Goal: Task Accomplishment & Management: Use online tool/utility

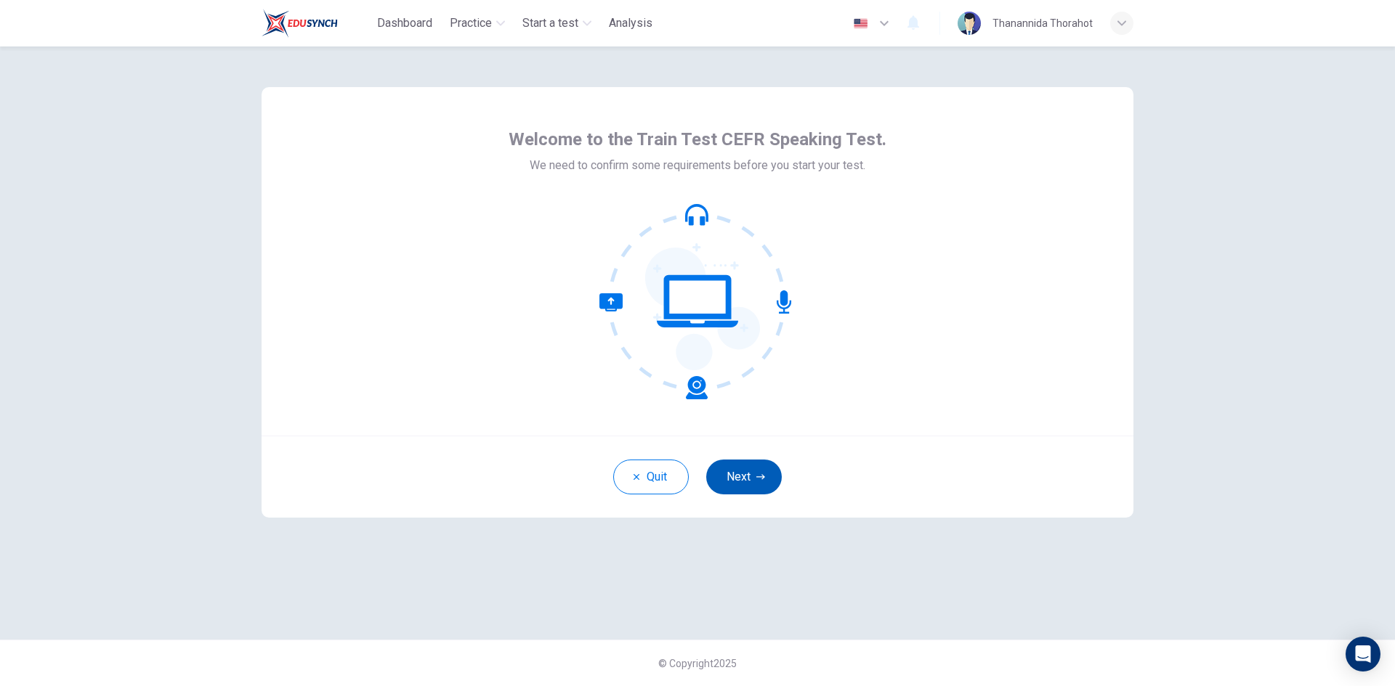
click at [759, 479] on icon "button" at bounding box center [760, 477] width 9 height 9
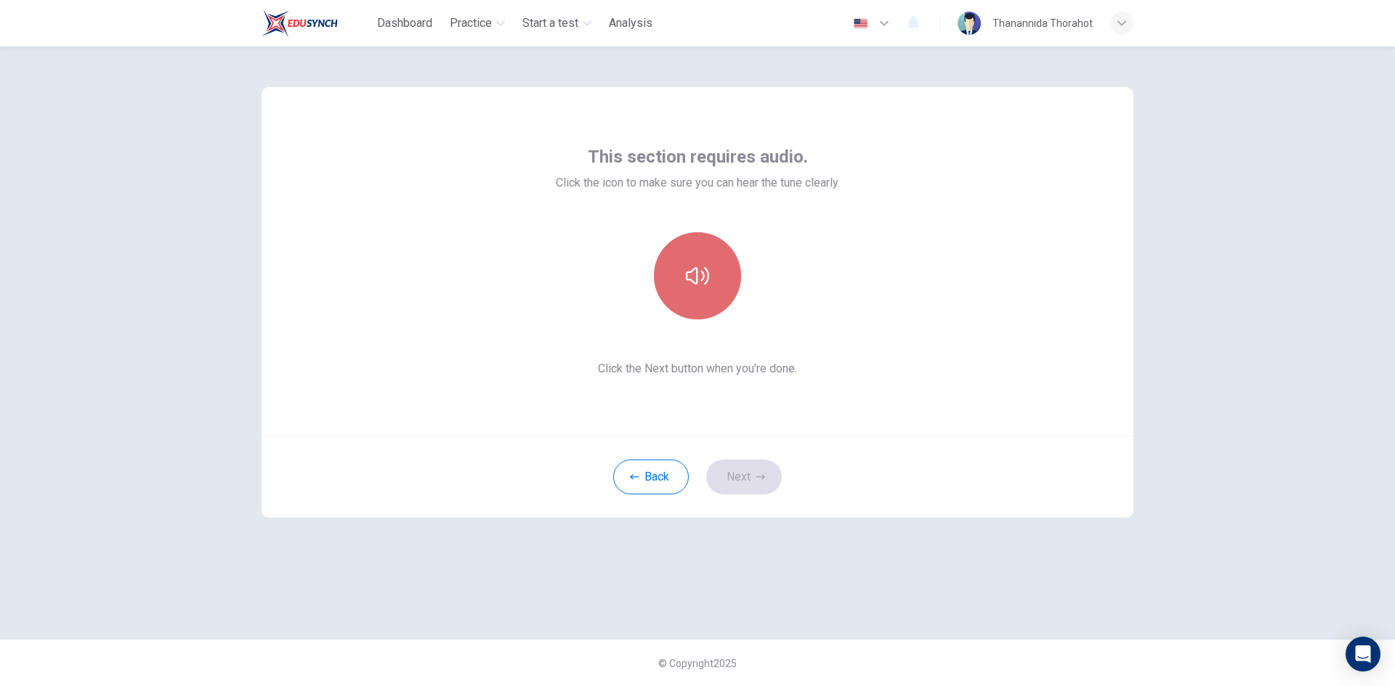
click at [716, 280] on button "button" at bounding box center [697, 275] width 87 height 87
click at [758, 478] on icon "button" at bounding box center [760, 477] width 9 height 9
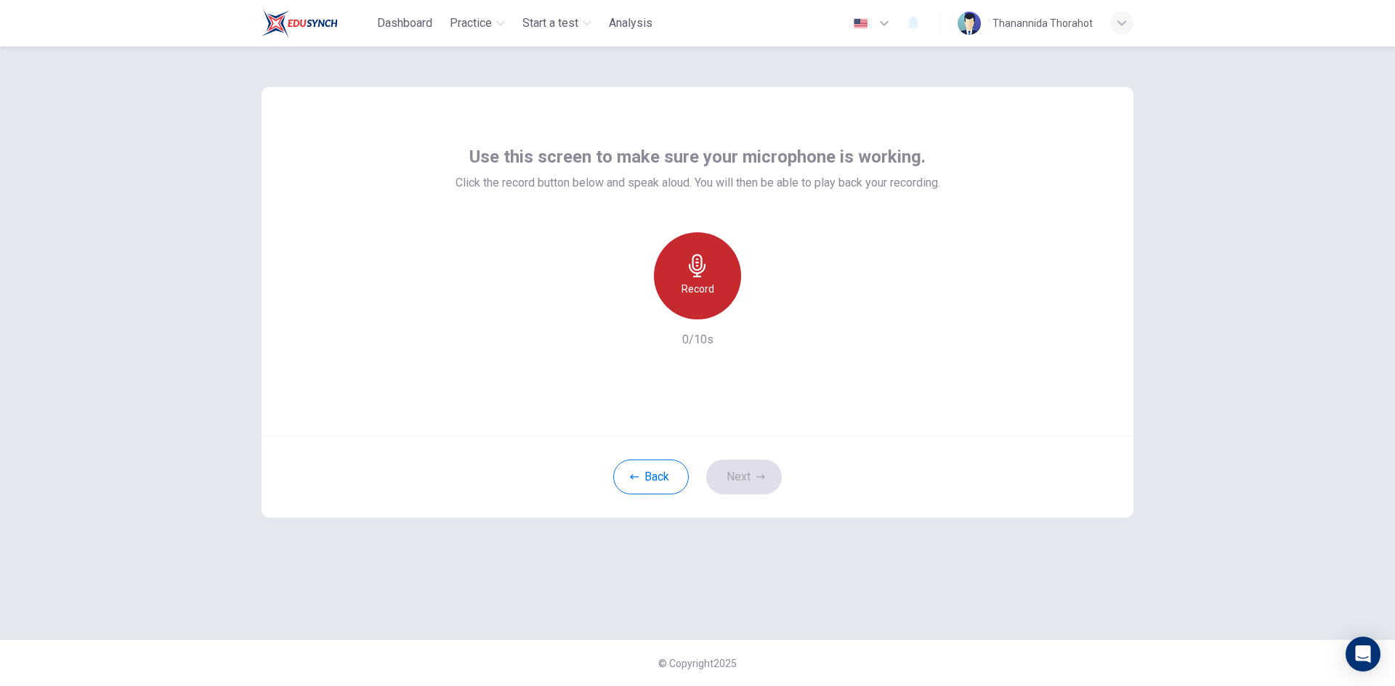
click at [702, 312] on div "Record" at bounding box center [697, 275] width 87 height 87
click at [702, 311] on div "Stop" at bounding box center [697, 275] width 87 height 87
click at [765, 308] on icon "button" at bounding box center [765, 308] width 7 height 9
click at [749, 475] on button "Next" at bounding box center [744, 477] width 76 height 35
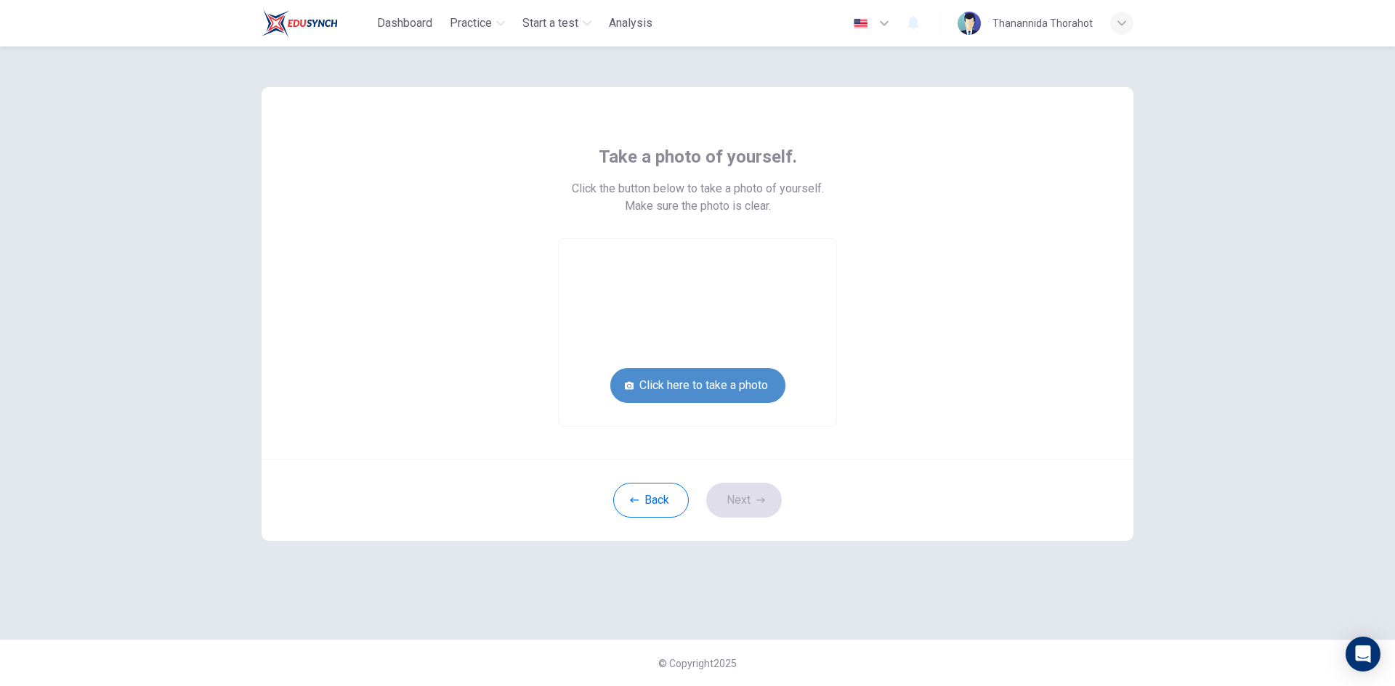
click at [742, 386] on button "Click here to take a photo" at bounding box center [697, 385] width 175 height 35
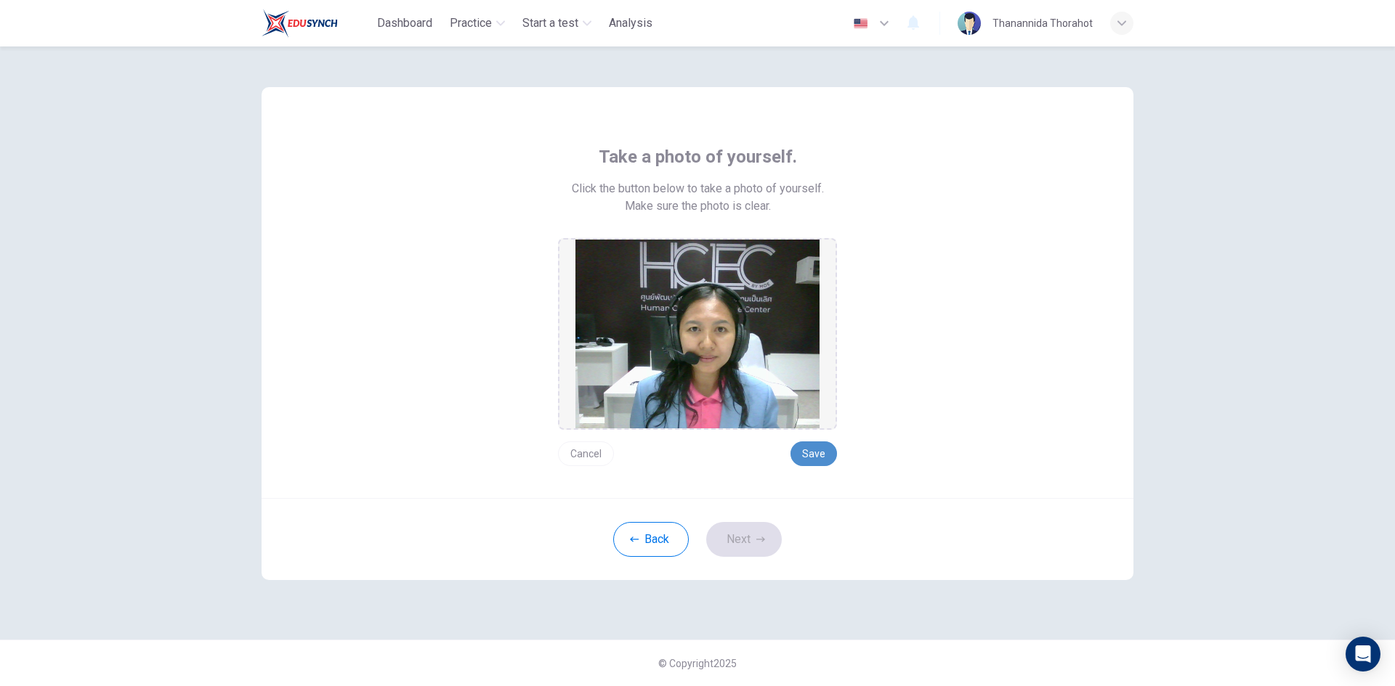
click at [811, 449] on button "Save" at bounding box center [813, 454] width 46 height 25
click at [748, 538] on button "Next" at bounding box center [744, 539] width 76 height 35
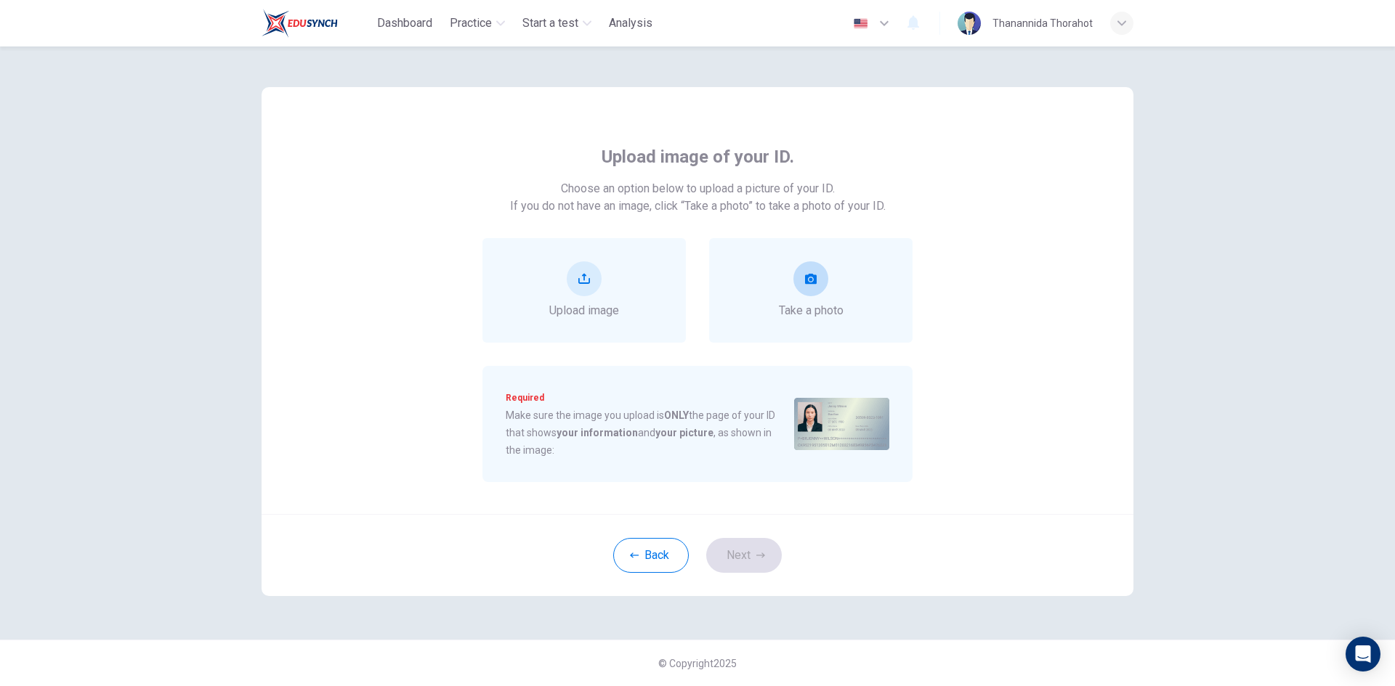
click at [813, 278] on icon "take photo" at bounding box center [811, 279] width 12 height 12
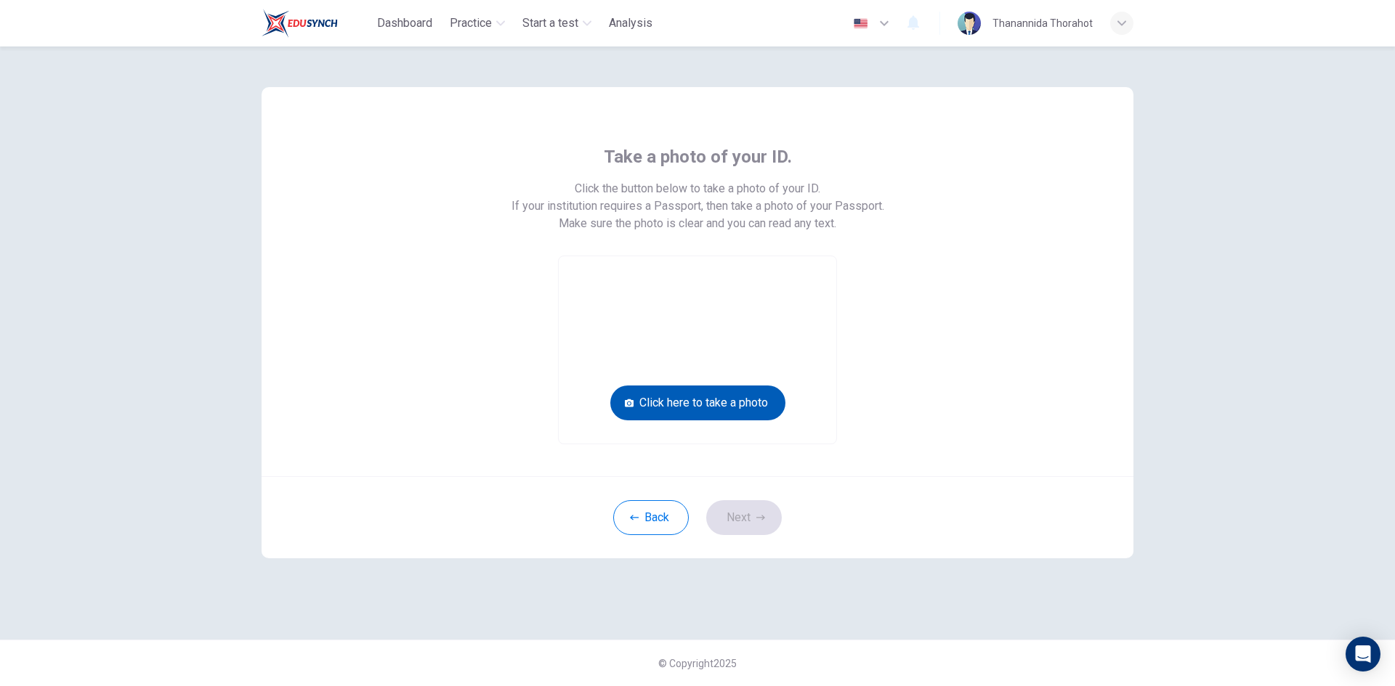
click at [715, 410] on button "Click here to take a photo" at bounding box center [697, 403] width 175 height 35
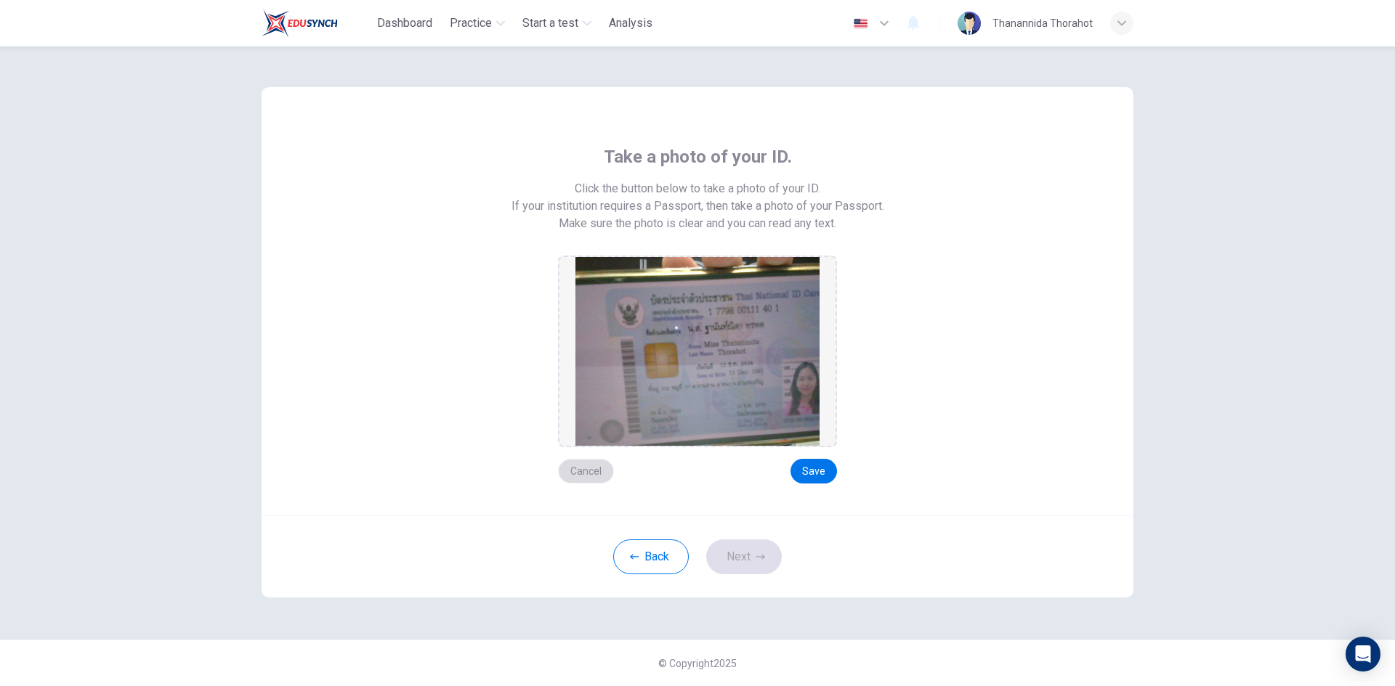
click at [595, 469] on button "Cancel" at bounding box center [586, 471] width 56 height 25
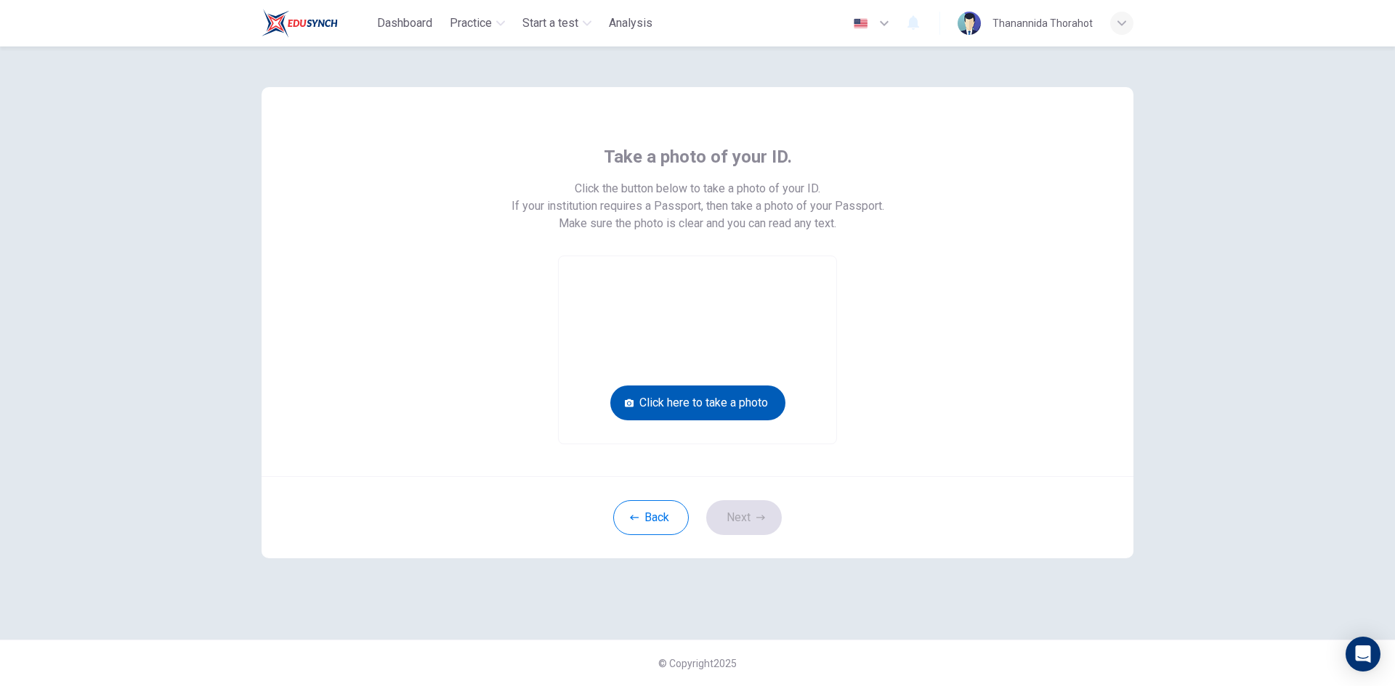
click at [737, 400] on button "Click here to take a photo" at bounding box center [697, 403] width 175 height 35
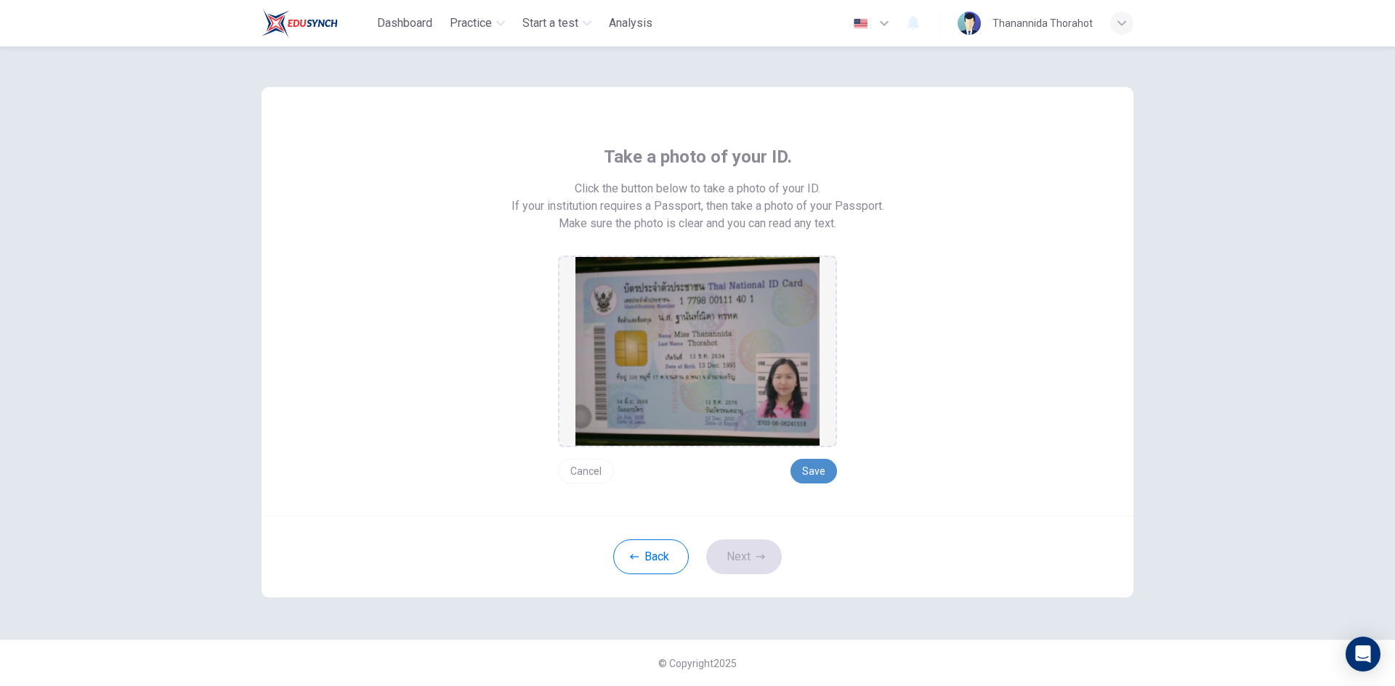
click at [805, 466] on button "Save" at bounding box center [813, 471] width 46 height 25
click at [739, 554] on button "Next" at bounding box center [744, 557] width 76 height 35
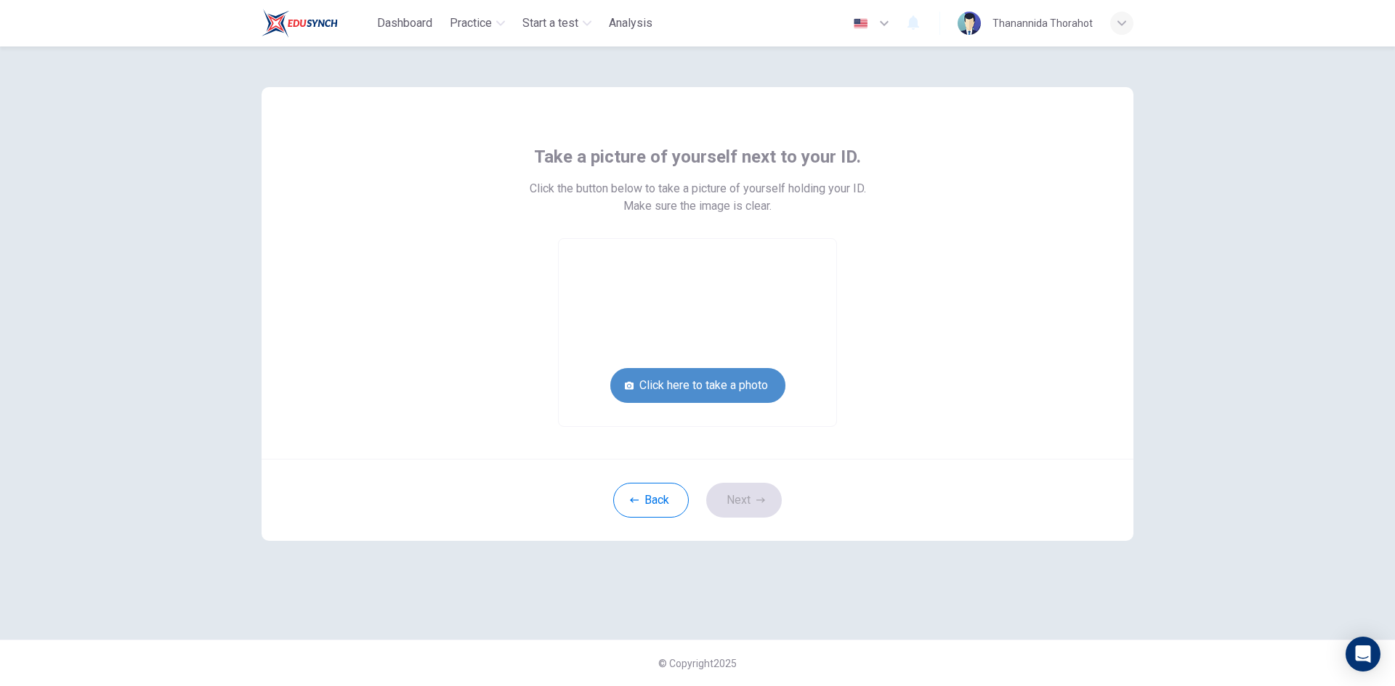
click at [681, 388] on button "Click here to take a photo" at bounding box center [697, 385] width 175 height 35
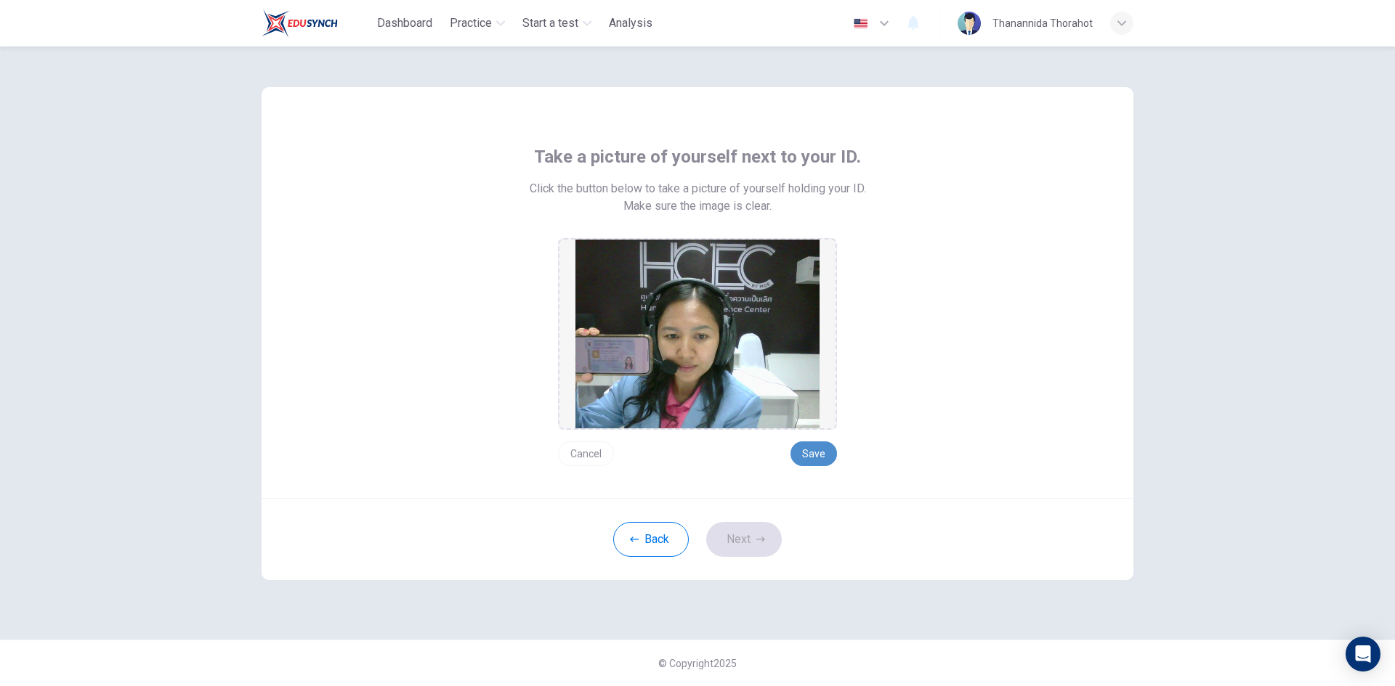
click at [814, 455] on button "Save" at bounding box center [813, 454] width 46 height 25
click at [766, 540] on button "Next" at bounding box center [744, 539] width 76 height 35
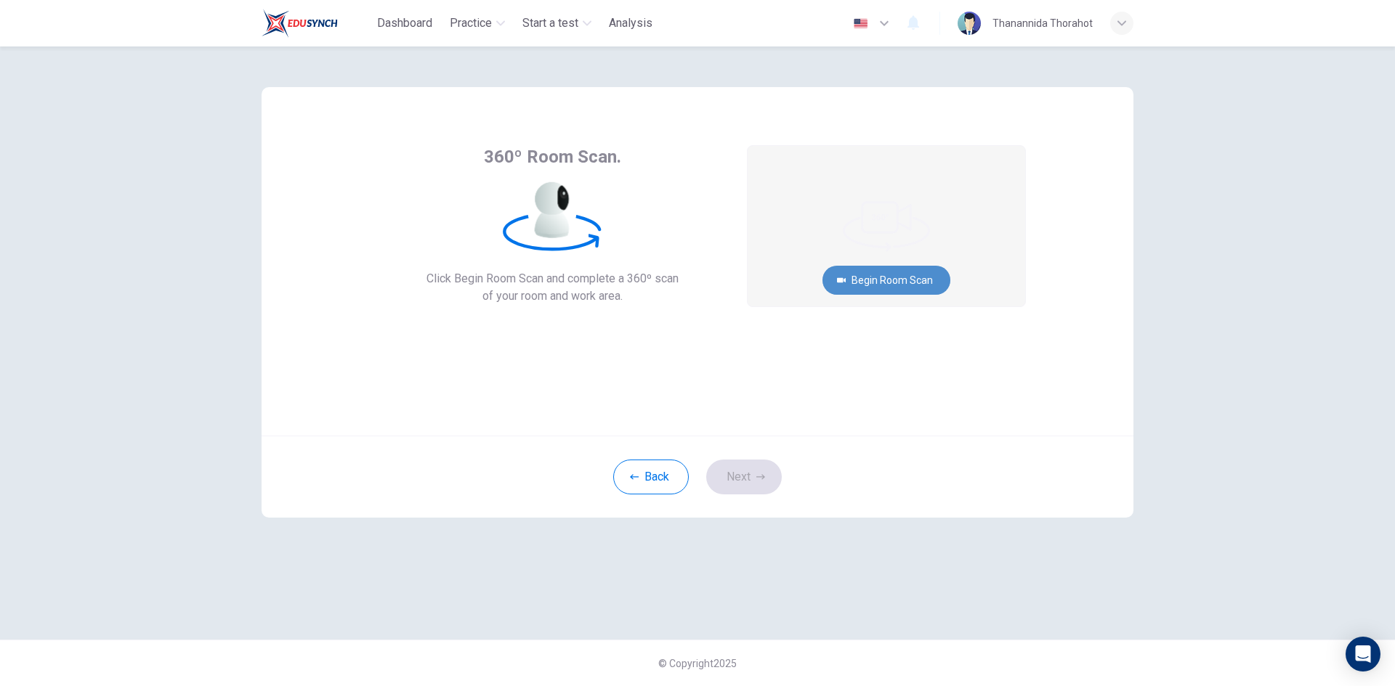
click at [899, 274] on button "Begin Room Scan" at bounding box center [886, 280] width 128 height 29
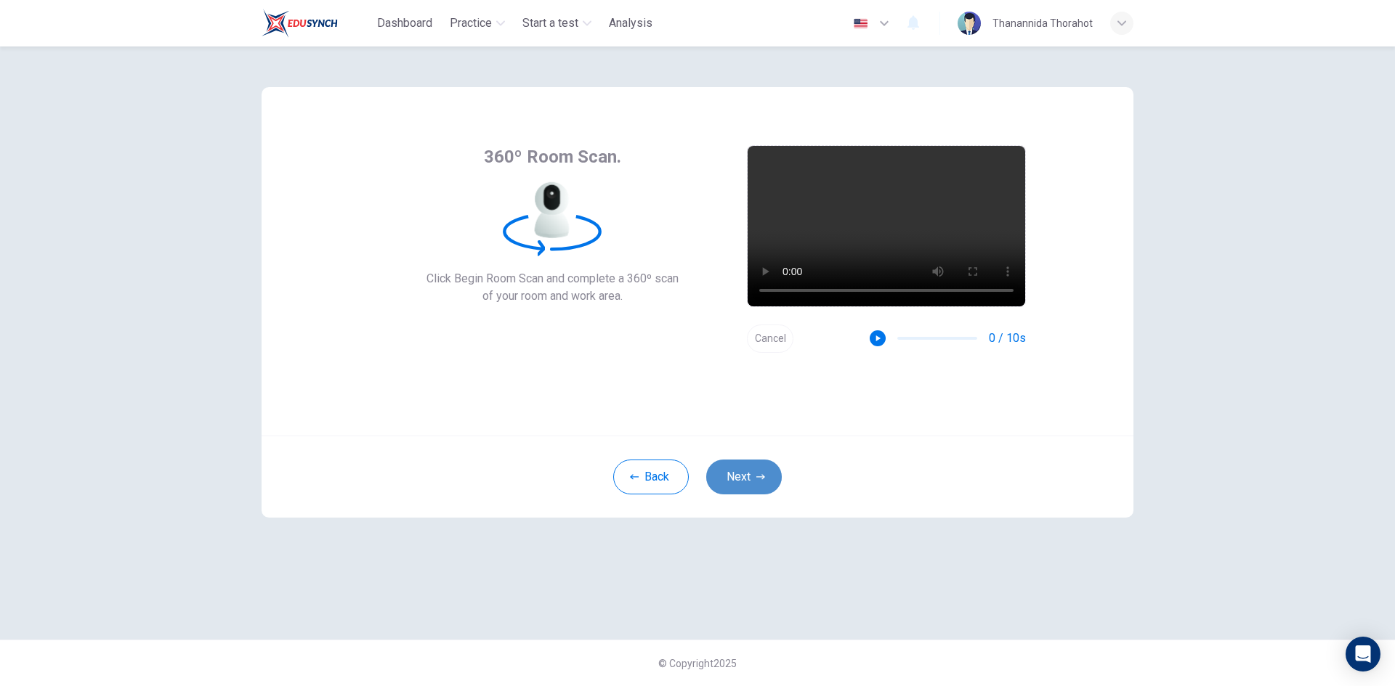
click at [751, 481] on button "Next" at bounding box center [744, 477] width 76 height 35
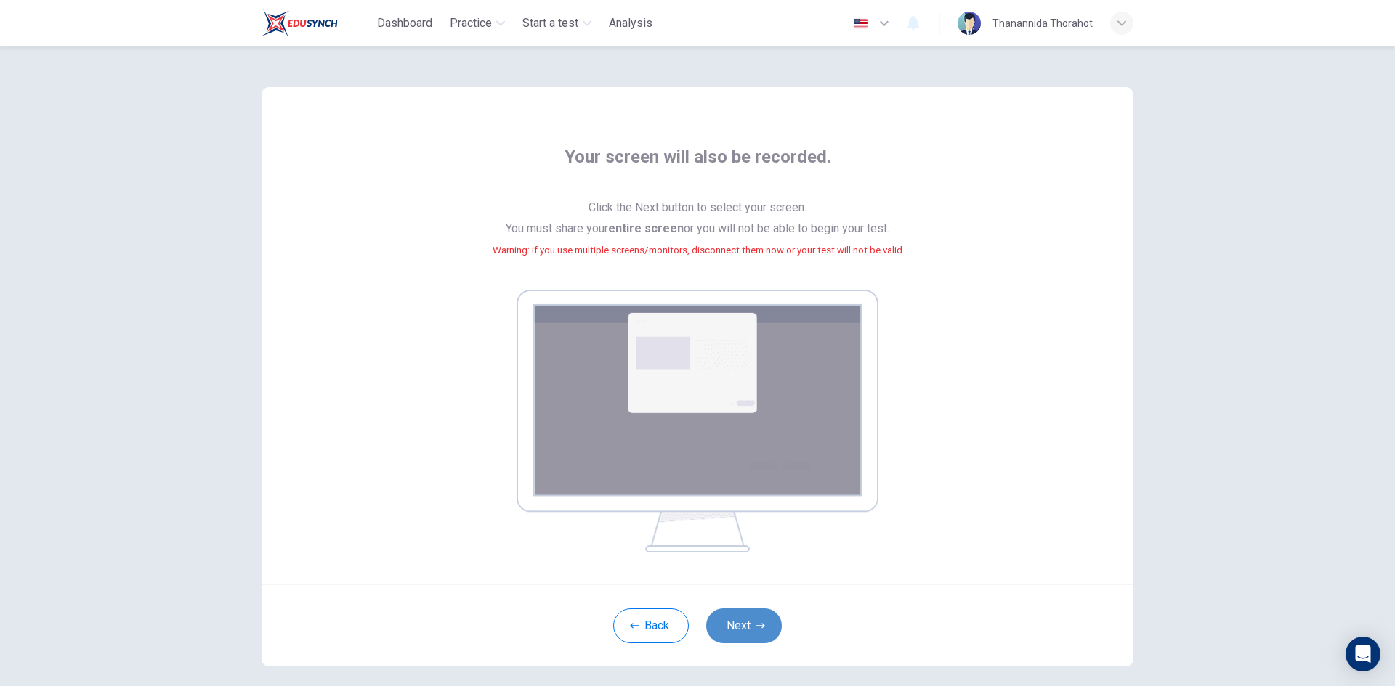
click at [756, 636] on button "Next" at bounding box center [744, 626] width 76 height 35
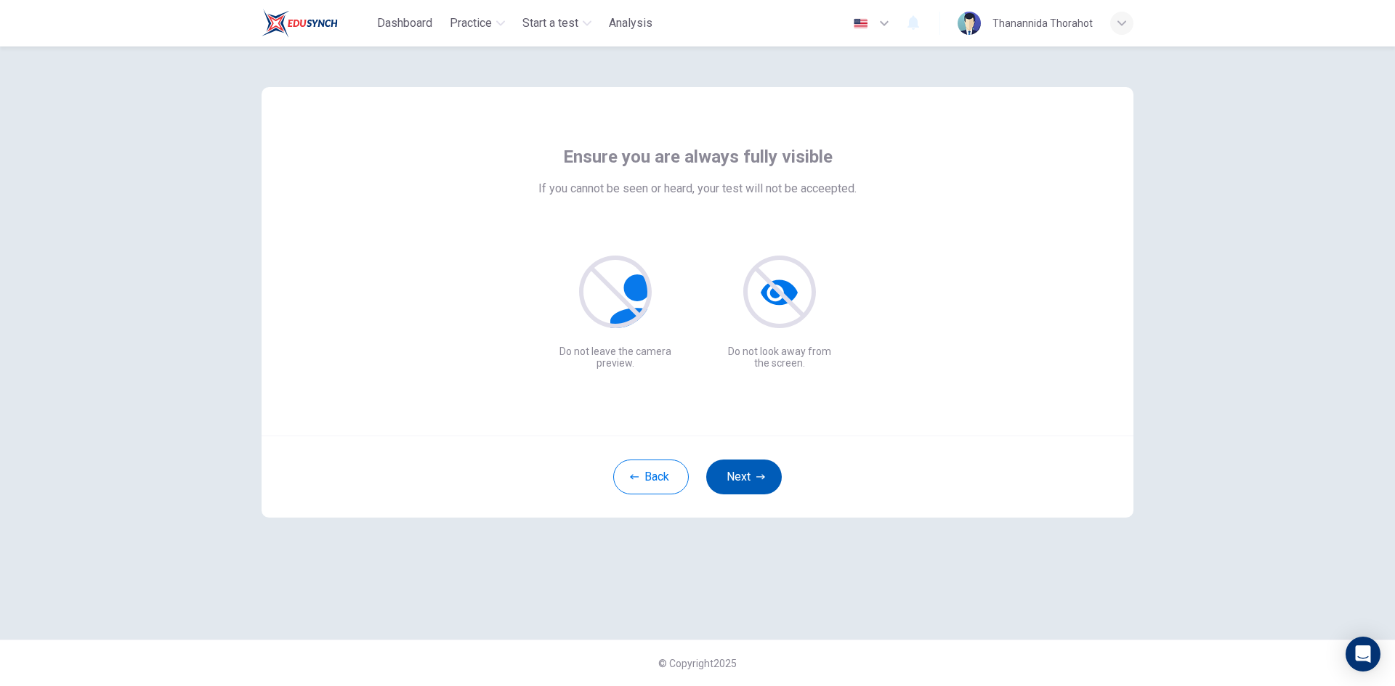
click at [761, 464] on button "Next" at bounding box center [744, 477] width 76 height 35
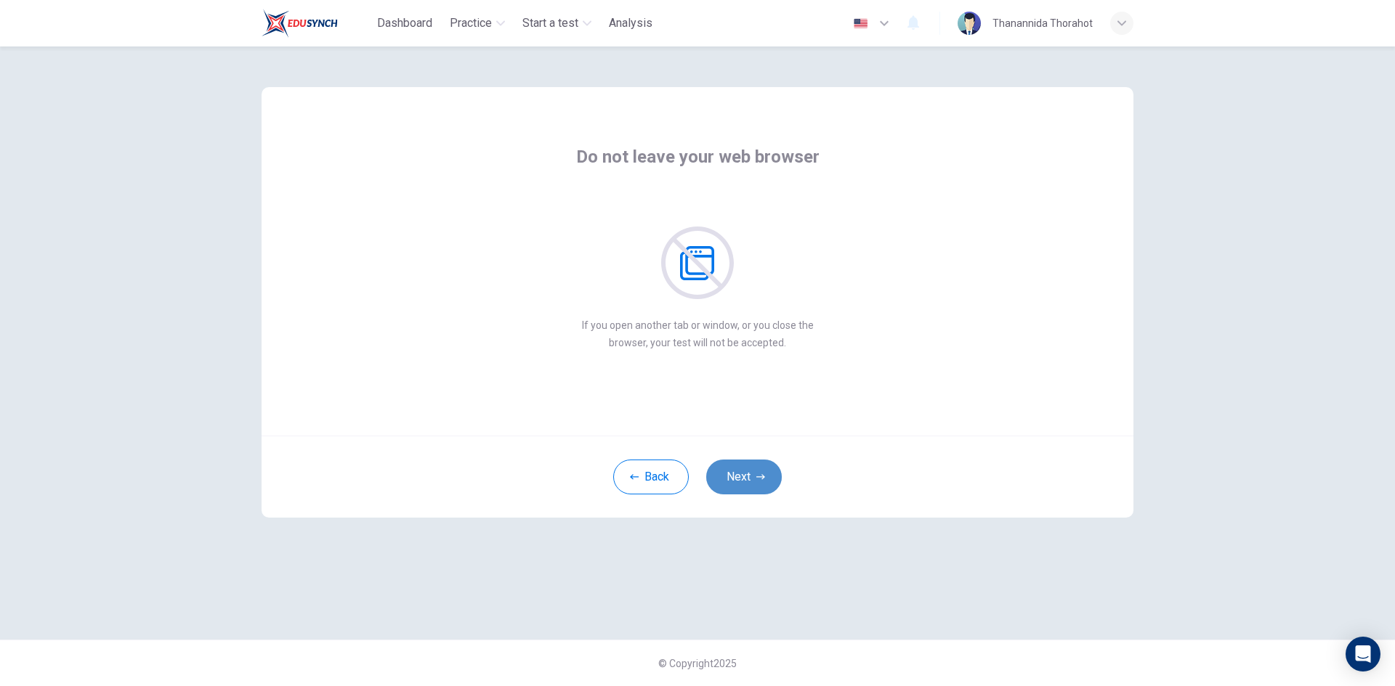
click at [761, 464] on button "Next" at bounding box center [744, 477] width 76 height 35
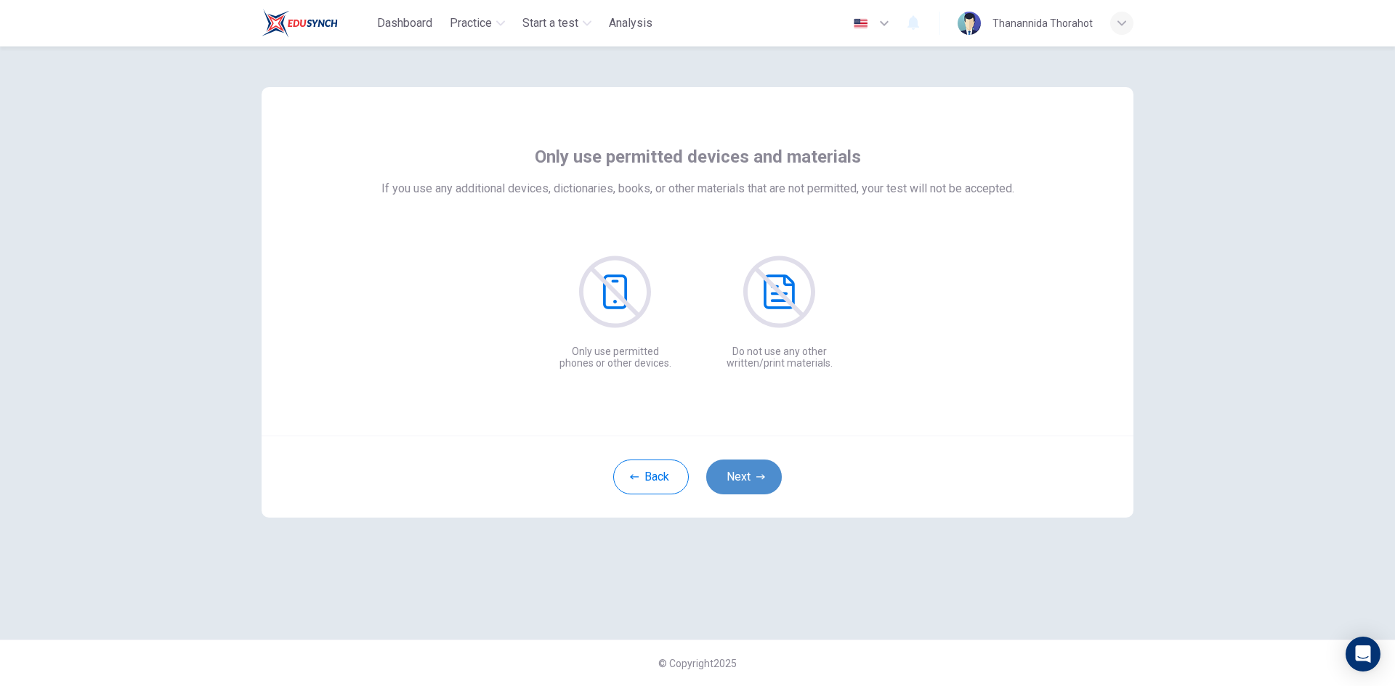
click at [761, 464] on button "Next" at bounding box center [744, 477] width 76 height 35
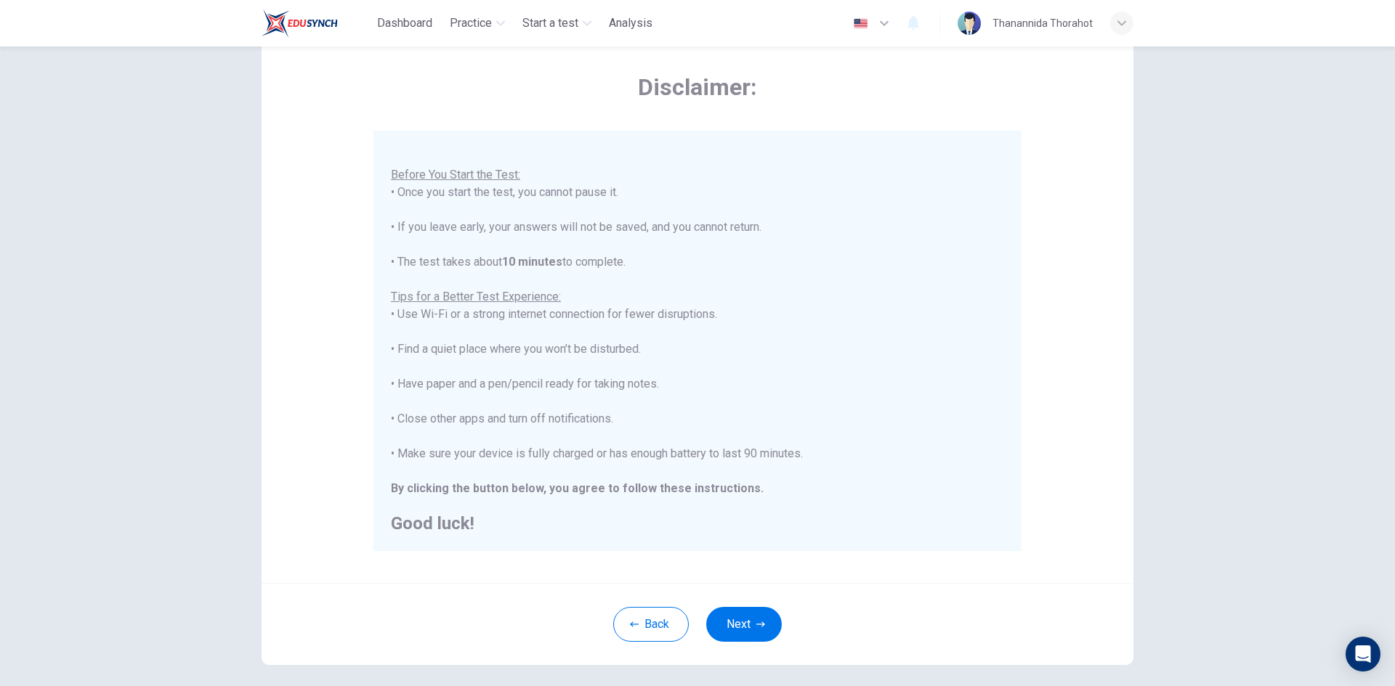
scroll to position [121, 0]
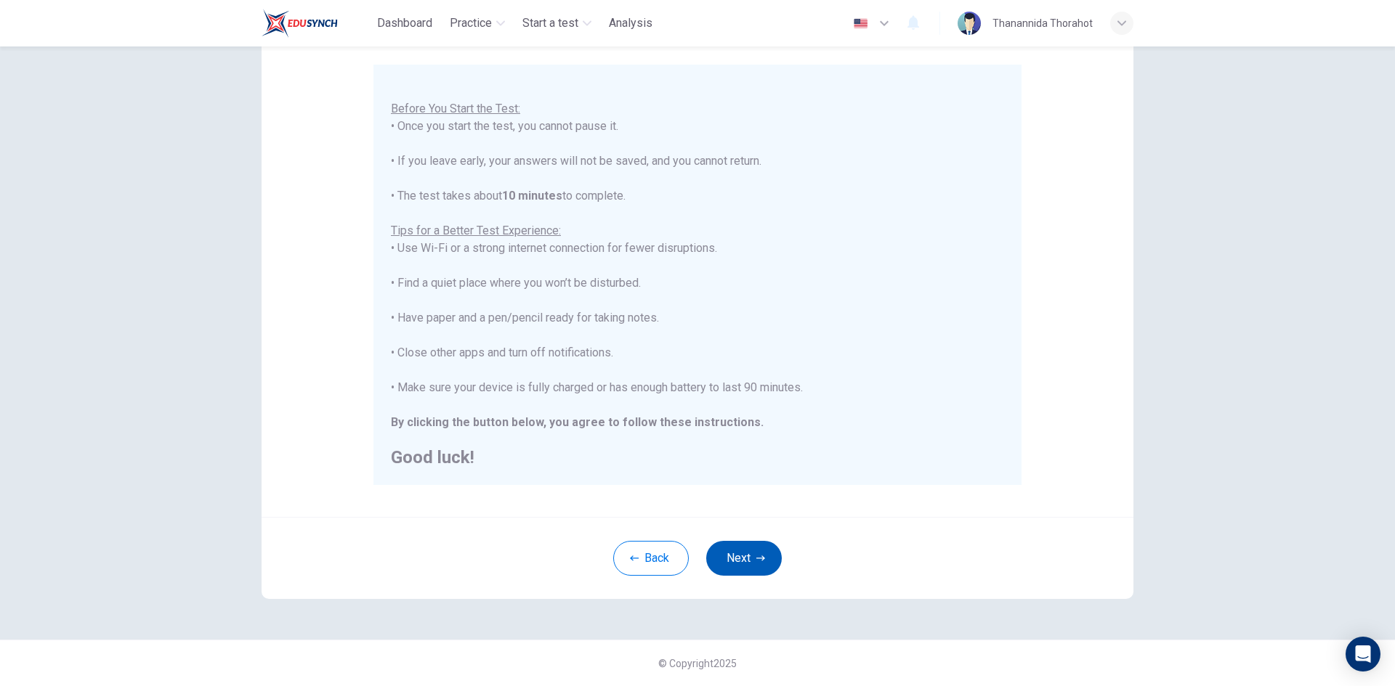
click at [730, 555] on button "Next" at bounding box center [744, 558] width 76 height 35
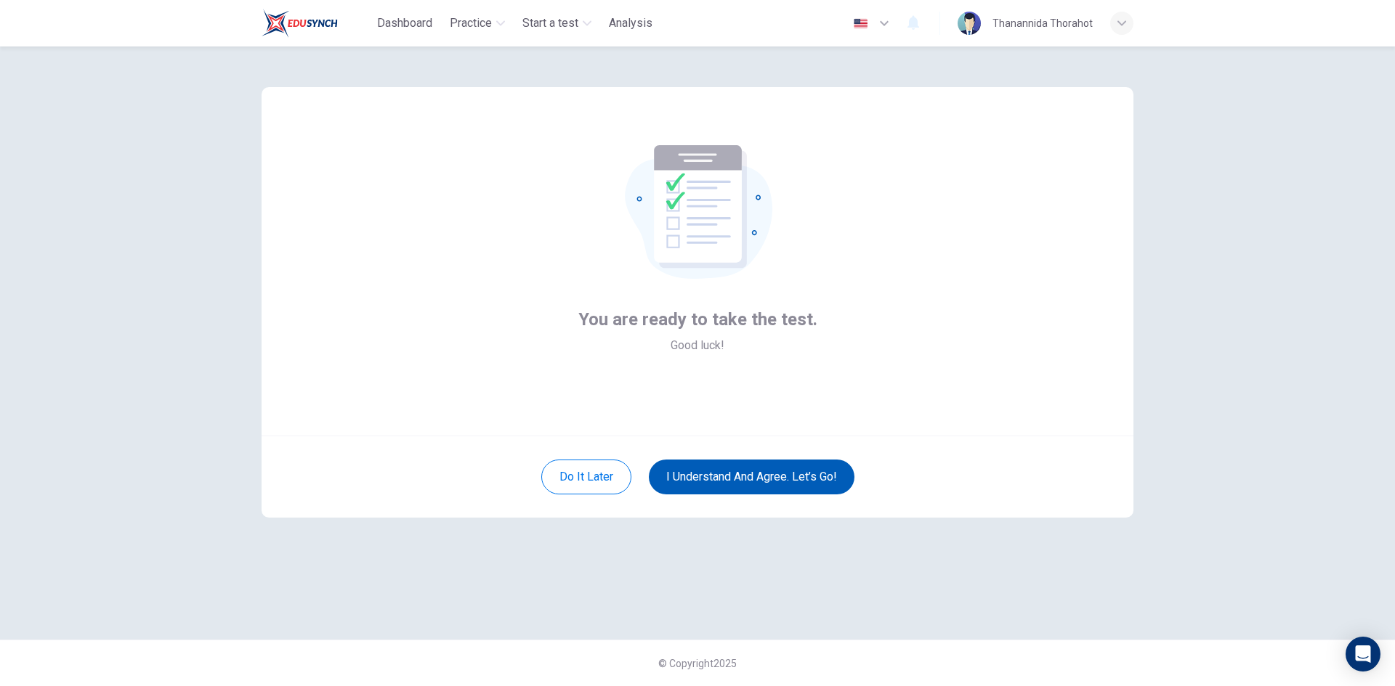
scroll to position [0, 0]
click at [785, 468] on button "I understand and agree. Let’s go!" at bounding box center [752, 477] width 206 height 35
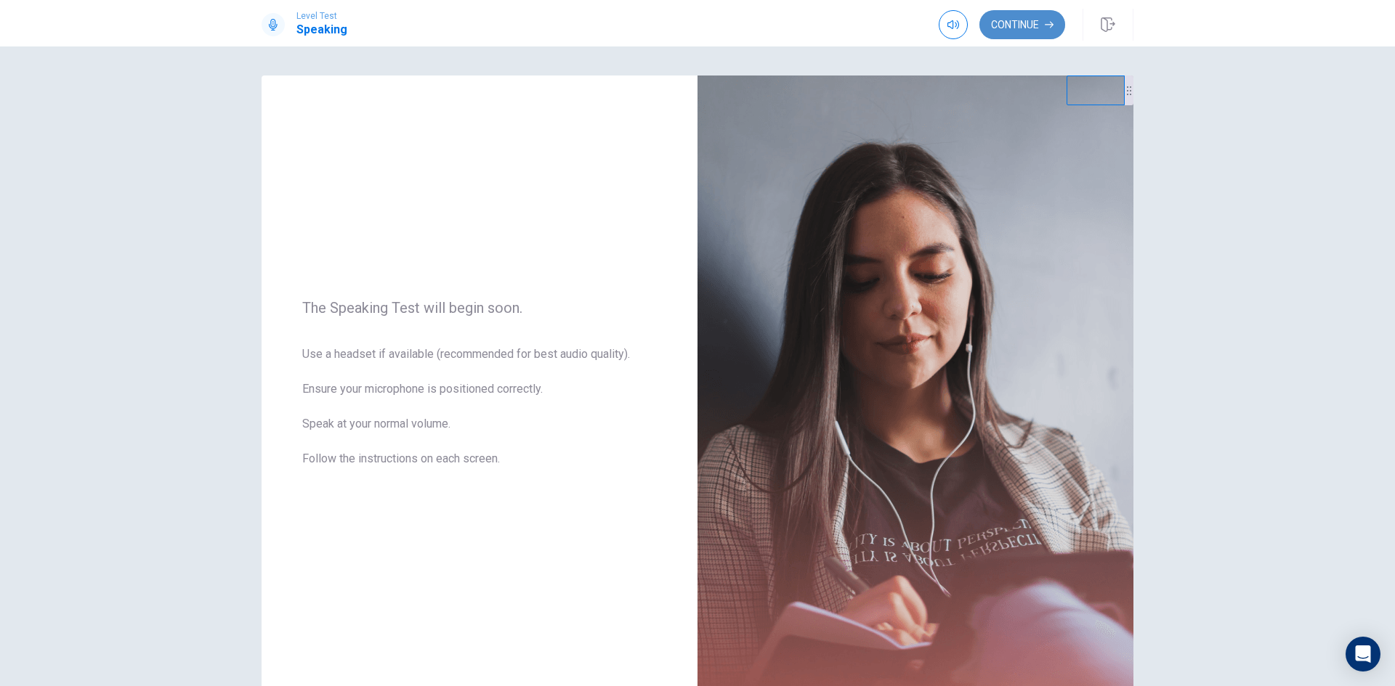
click at [1026, 15] on button "Continue" at bounding box center [1022, 24] width 86 height 29
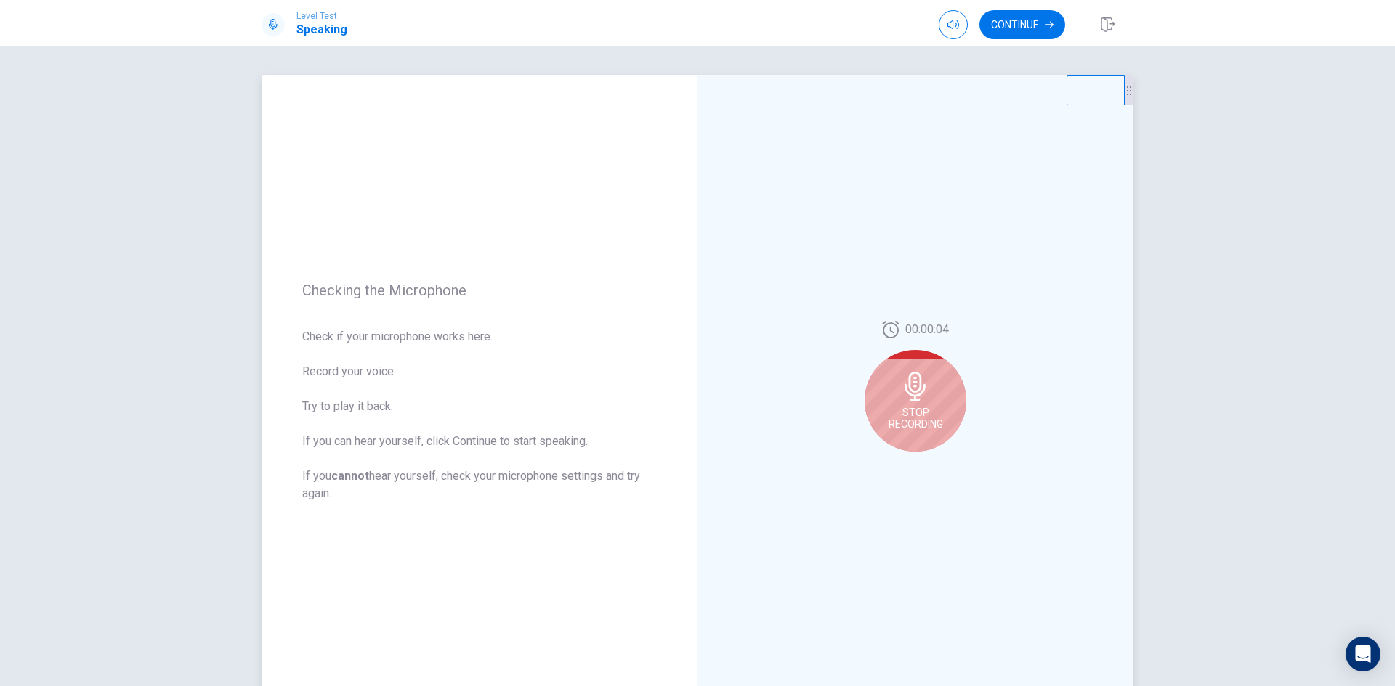
click at [906, 394] on icon at bounding box center [914, 386] width 21 height 29
click at [928, 461] on icon "Play Audio" at bounding box center [931, 463] width 9 height 9
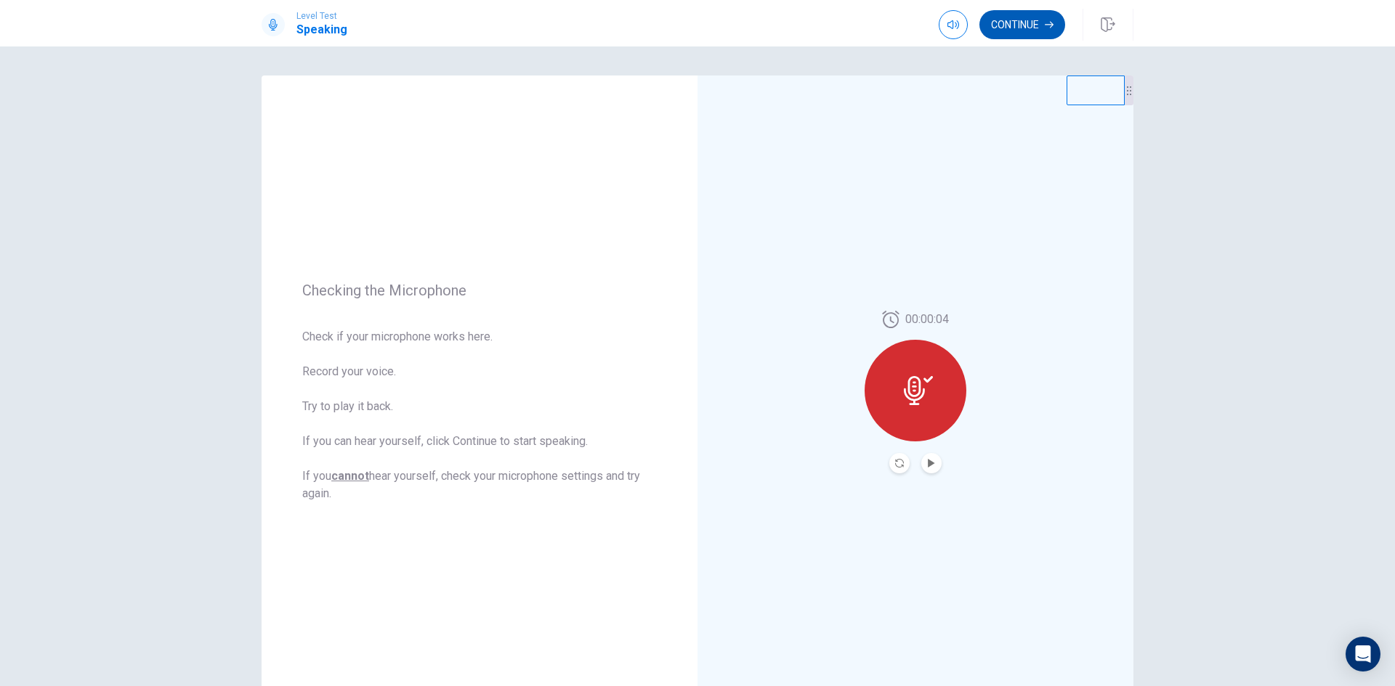
click at [1042, 29] on button "Continue" at bounding box center [1022, 24] width 86 height 29
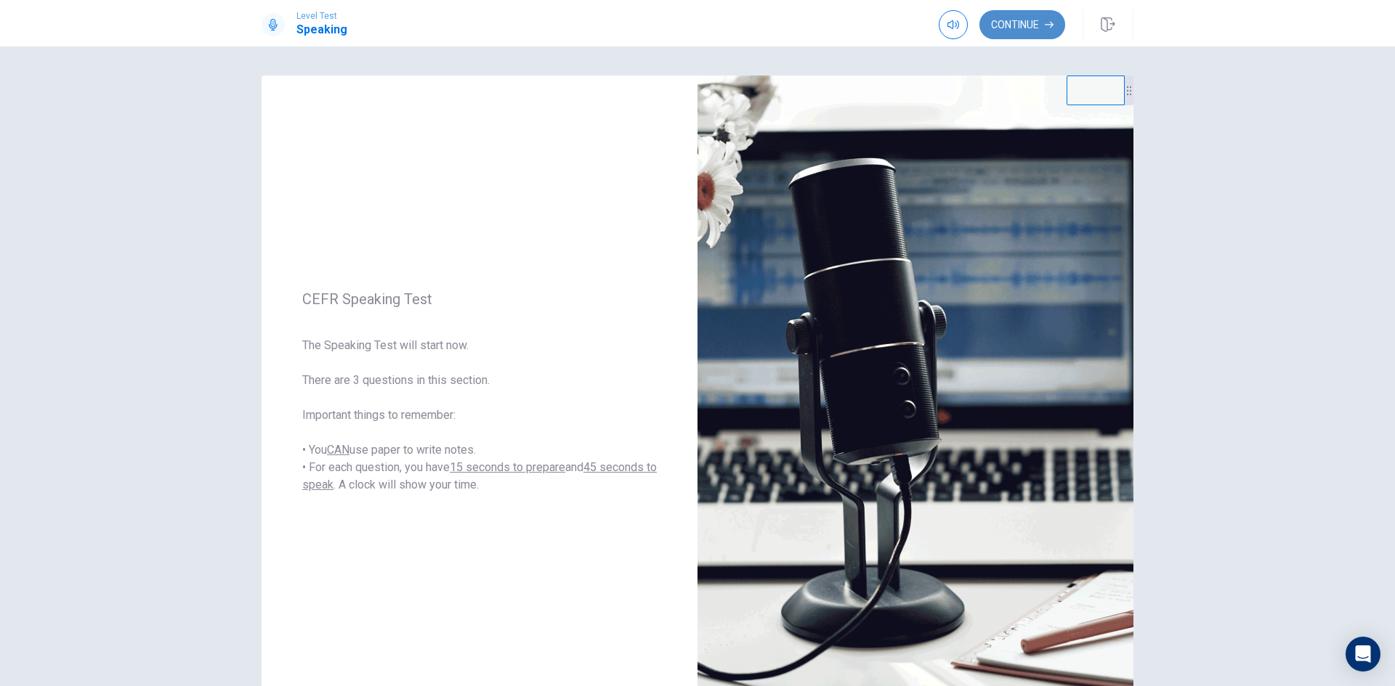
click at [1013, 25] on button "Continue" at bounding box center [1022, 24] width 86 height 29
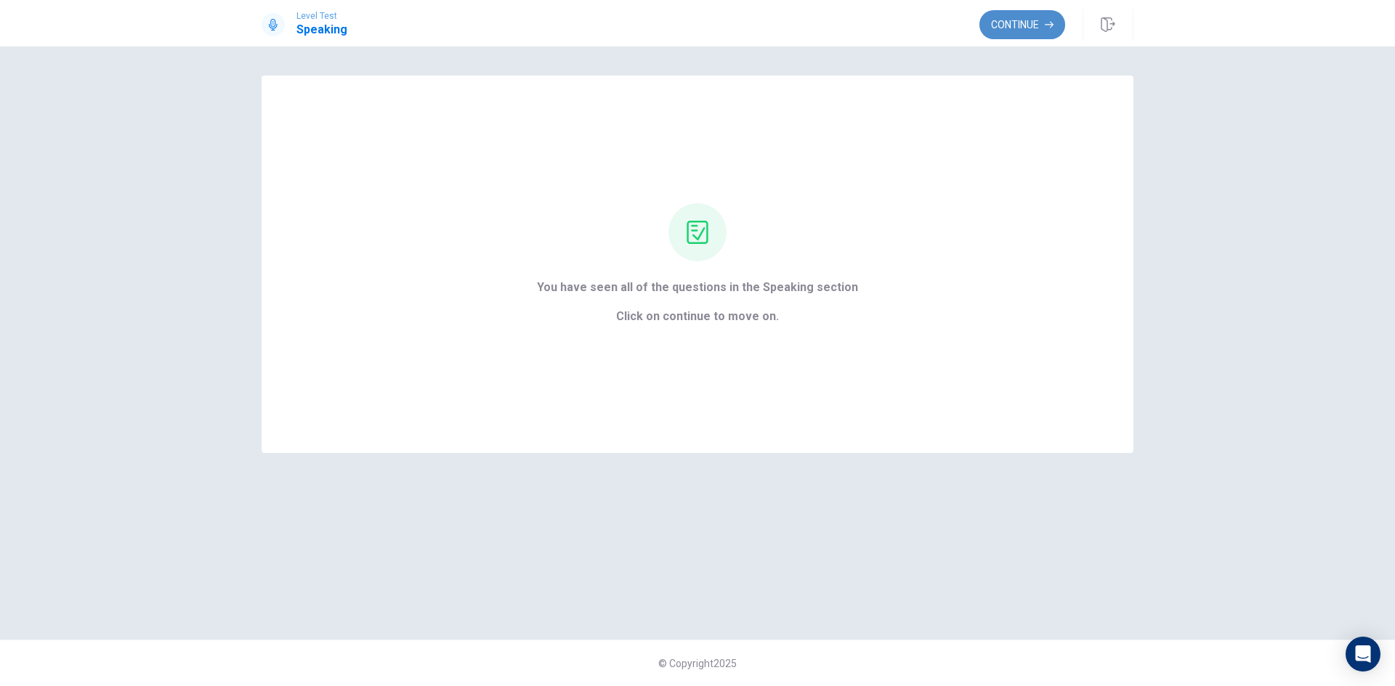
click at [1022, 21] on button "Continue" at bounding box center [1022, 24] width 86 height 29
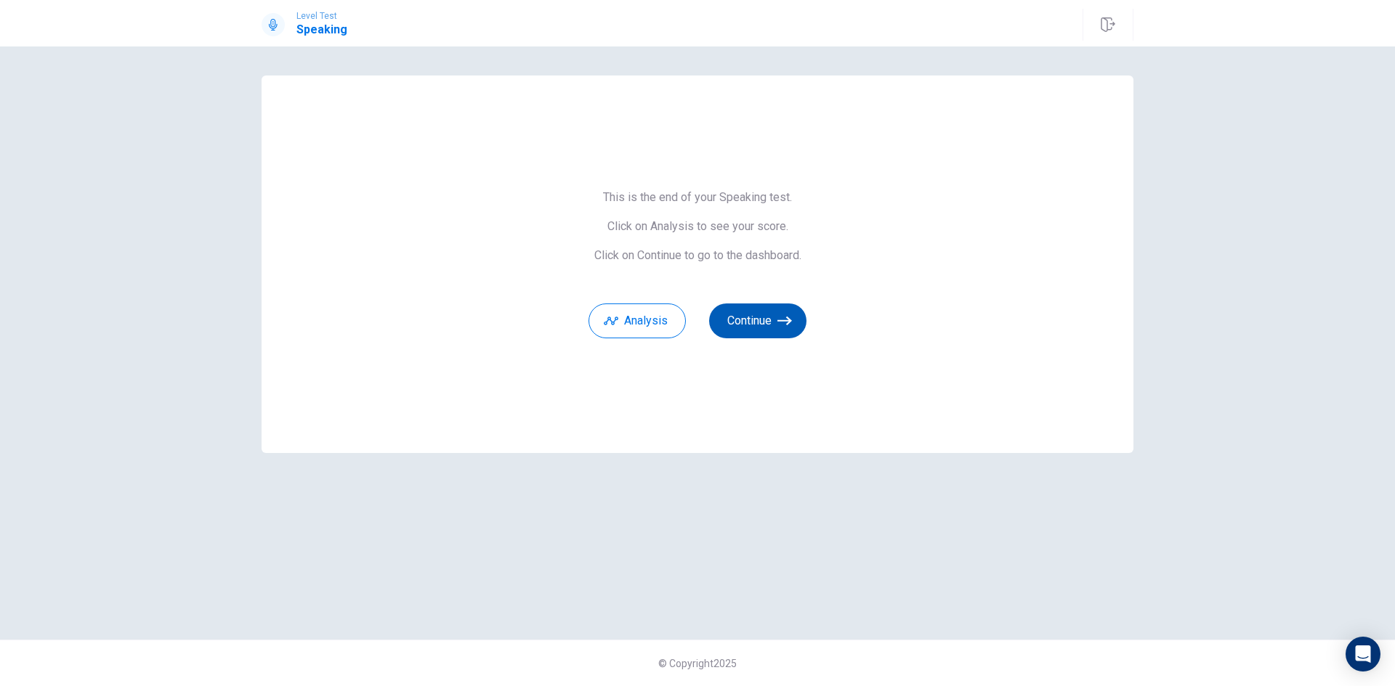
click at [772, 320] on button "Continue" at bounding box center [757, 321] width 97 height 35
